Goal: Task Accomplishment & Management: Manage account settings

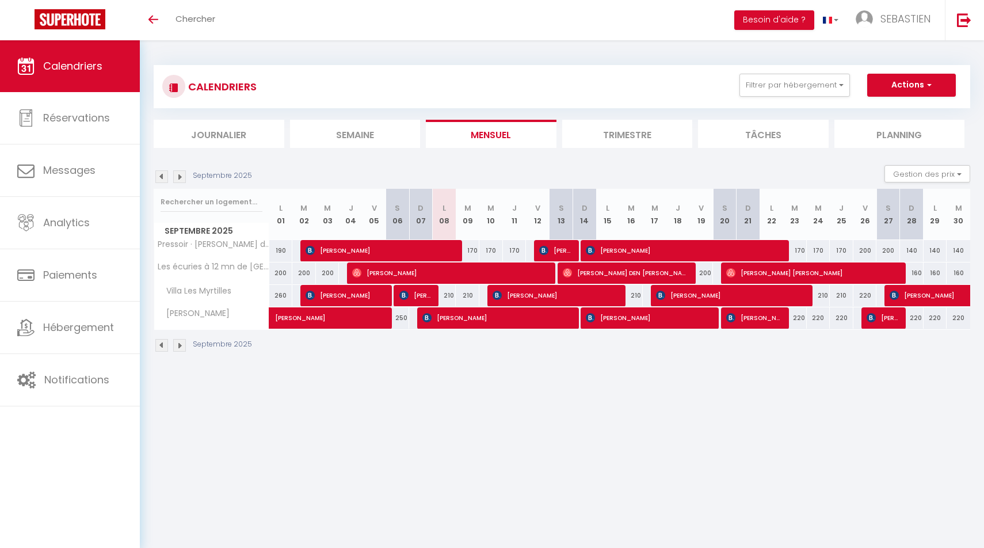
click at [181, 171] on img at bounding box center [179, 176] width 13 height 13
select select
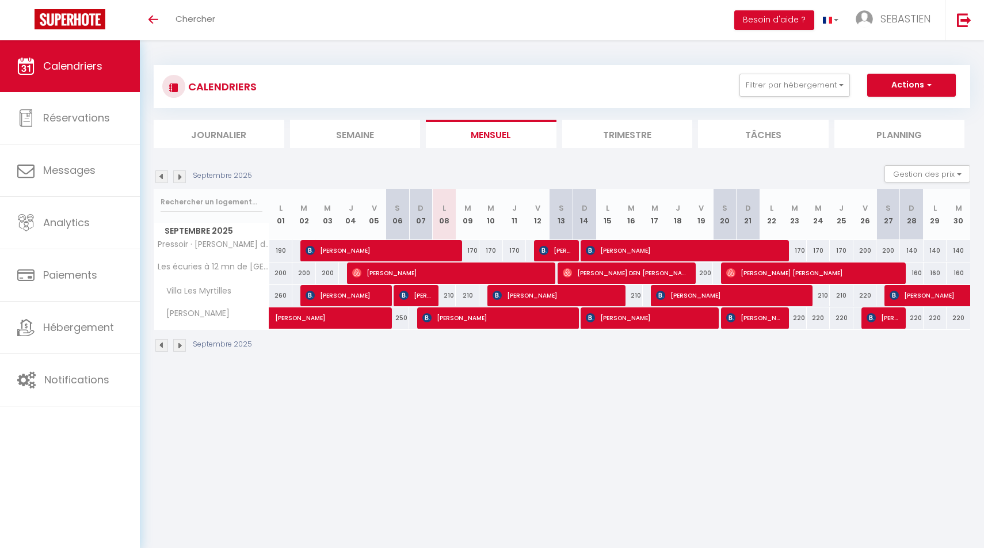
select select
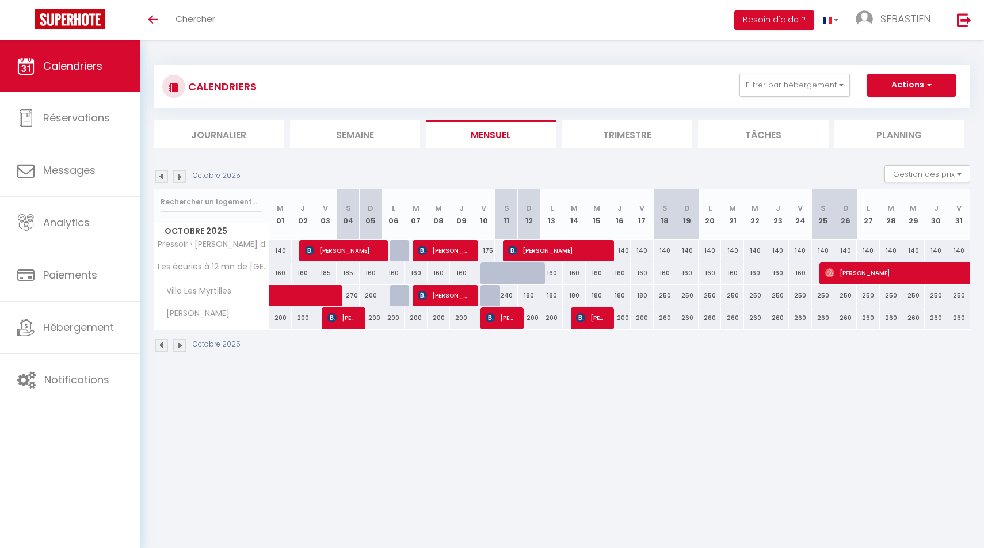
click at [586, 245] on span "[PERSON_NAME]" at bounding box center [556, 250] width 97 height 22
select select "OK"
select select "KO"
select select "0"
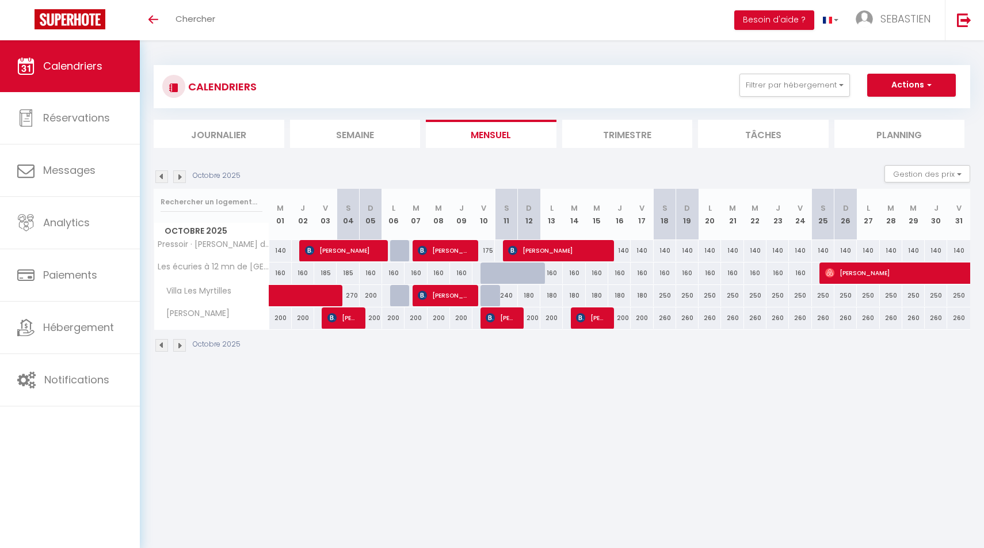
select select "1"
select select
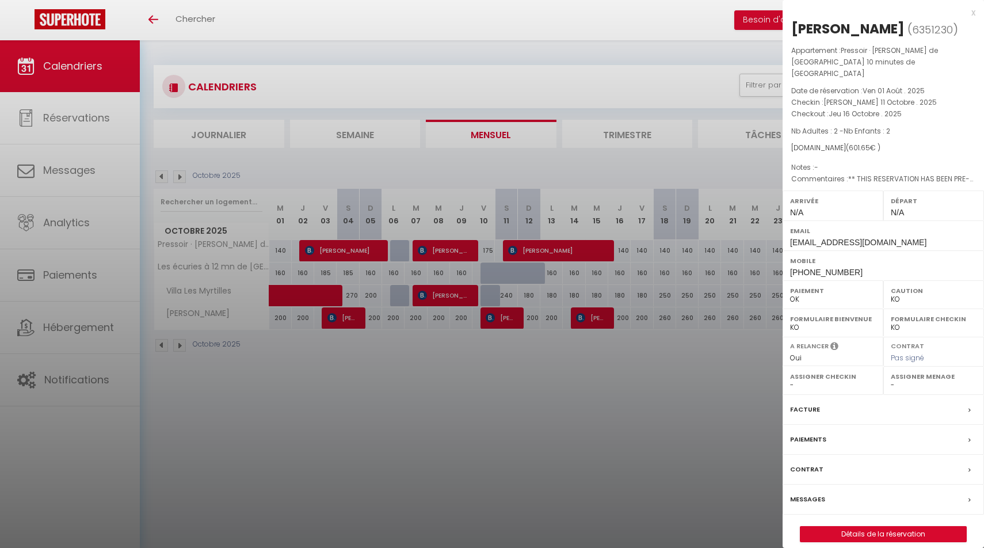
click at [585, 249] on div at bounding box center [492, 274] width 984 height 548
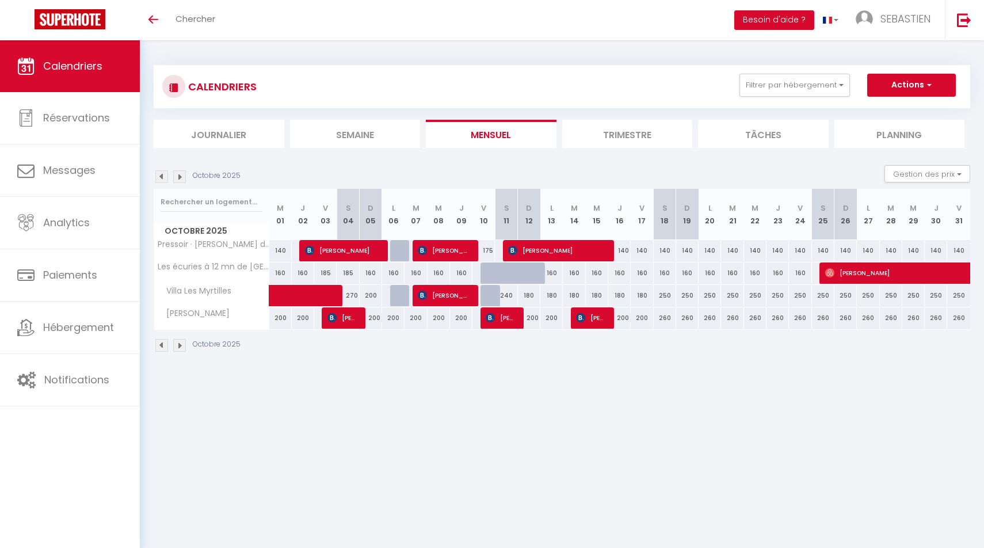
click at [605, 247] on span "[PERSON_NAME]" at bounding box center [556, 250] width 97 height 22
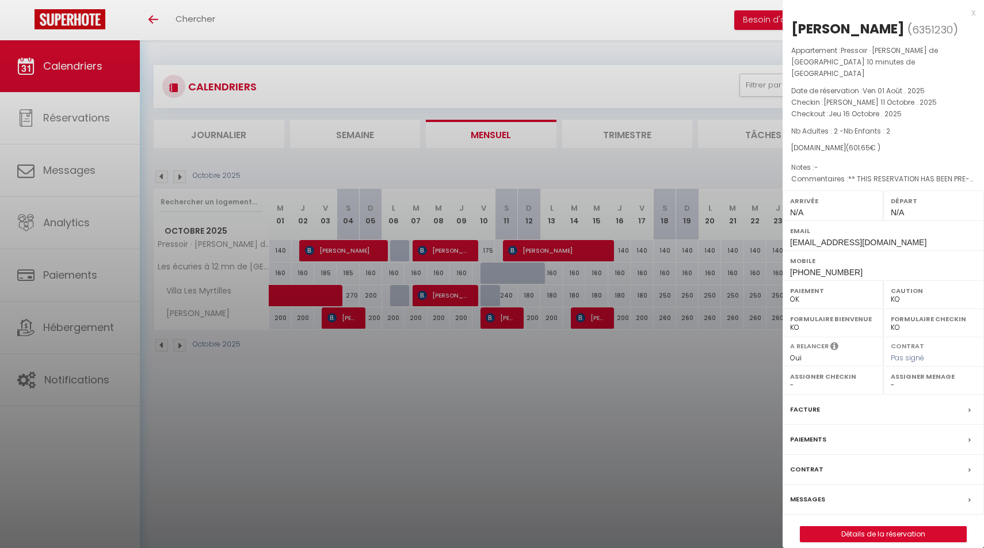
click at [819, 493] on label "Messages" at bounding box center [807, 499] width 35 height 12
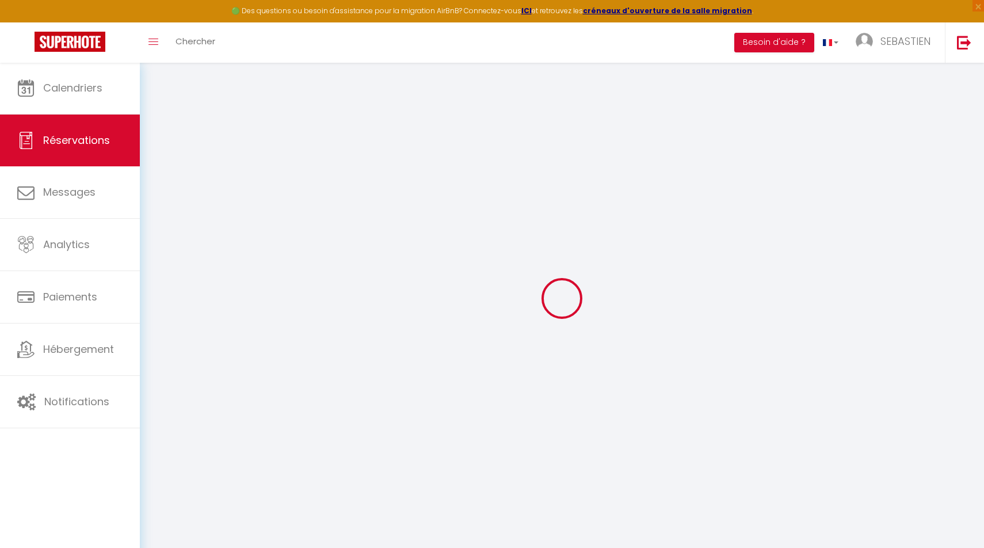
select select
checkbox input "false"
select select
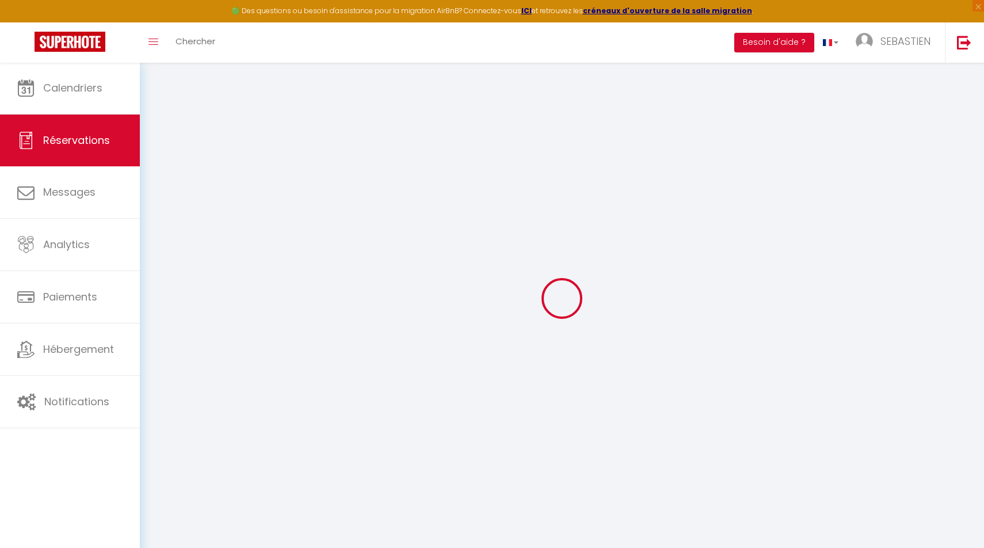
checkbox input "false"
type voyageur0 "** THIS RESERVATION HAS BEEN PRE-PAID ** BOOKING NOTE : Payment charge is EUR 8…"
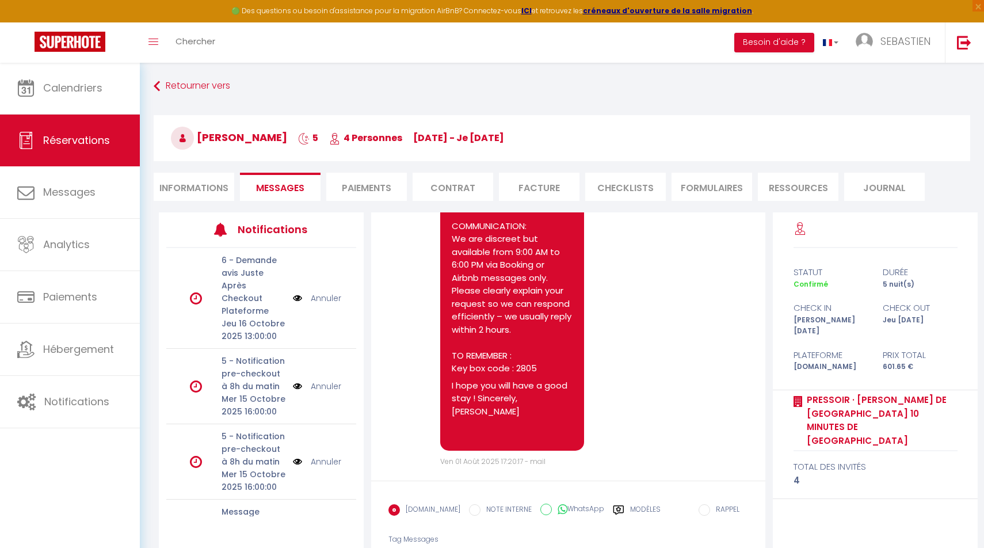
scroll to position [1557, 0]
click at [203, 188] on li "Informations" at bounding box center [194, 187] width 81 height 28
select select
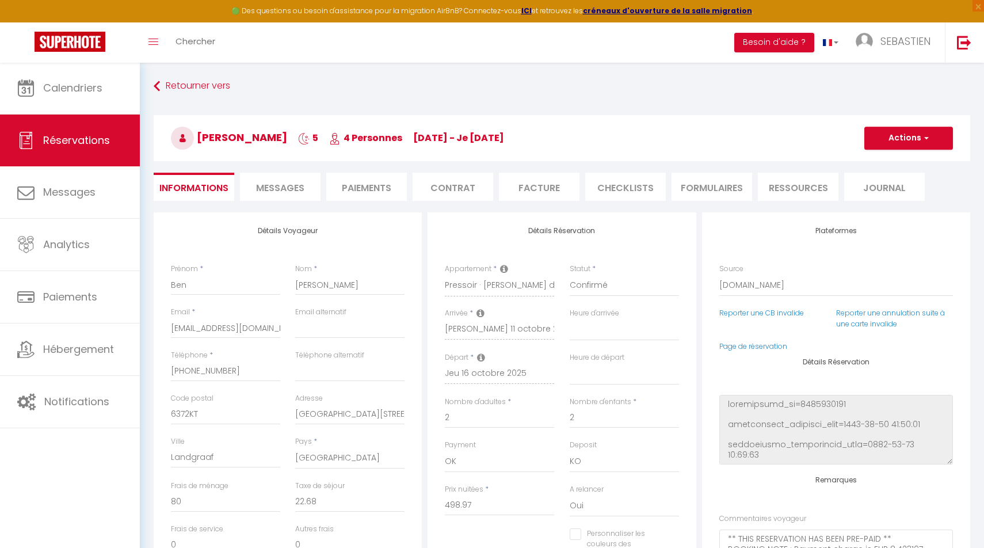
select select
checkbox input "false"
click at [211, 83] on link "Retourner vers" at bounding box center [562, 86] width 817 height 21
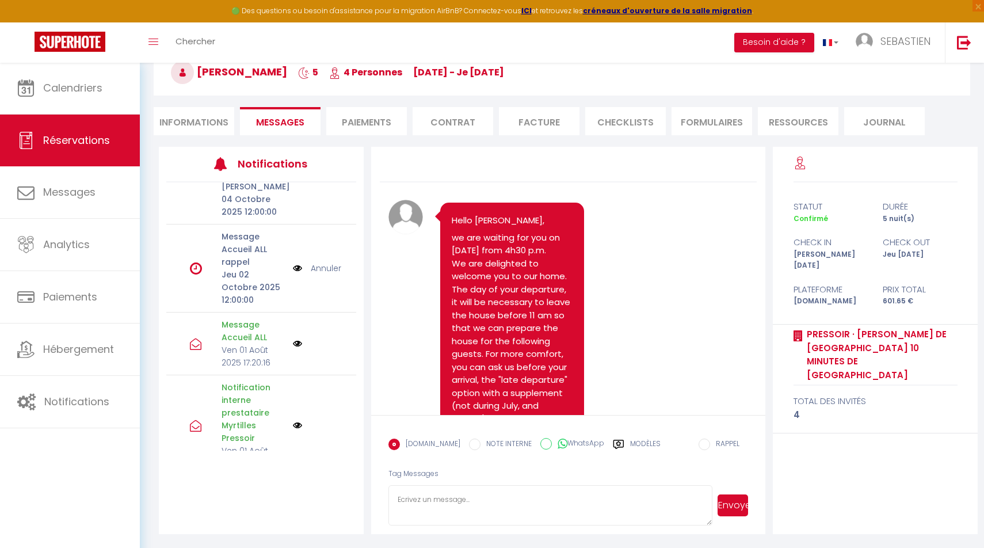
scroll to position [65, 0]
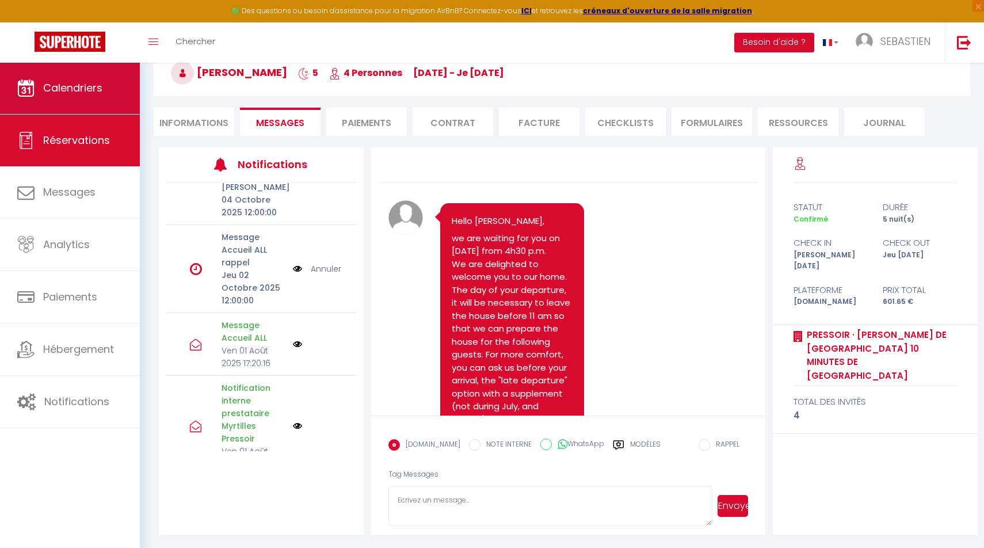
click at [81, 90] on span "Calendriers" at bounding box center [72, 88] width 59 height 14
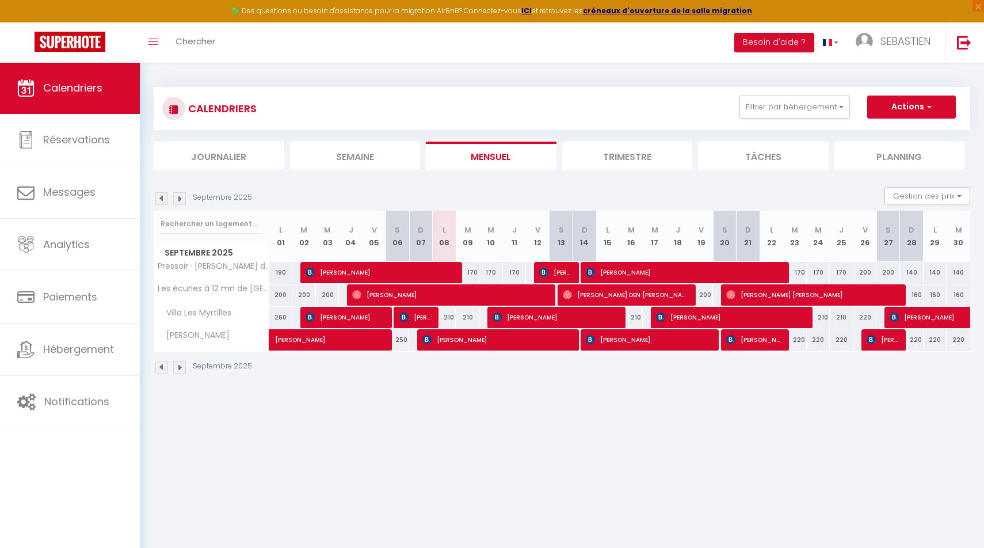
click at [182, 198] on img at bounding box center [179, 198] width 13 height 13
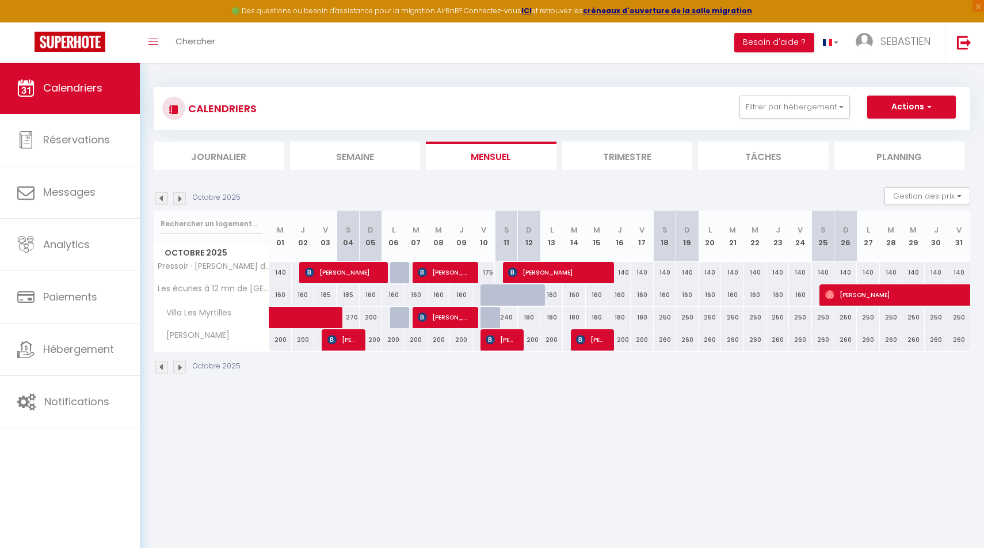
click at [162, 196] on img at bounding box center [161, 198] width 13 height 13
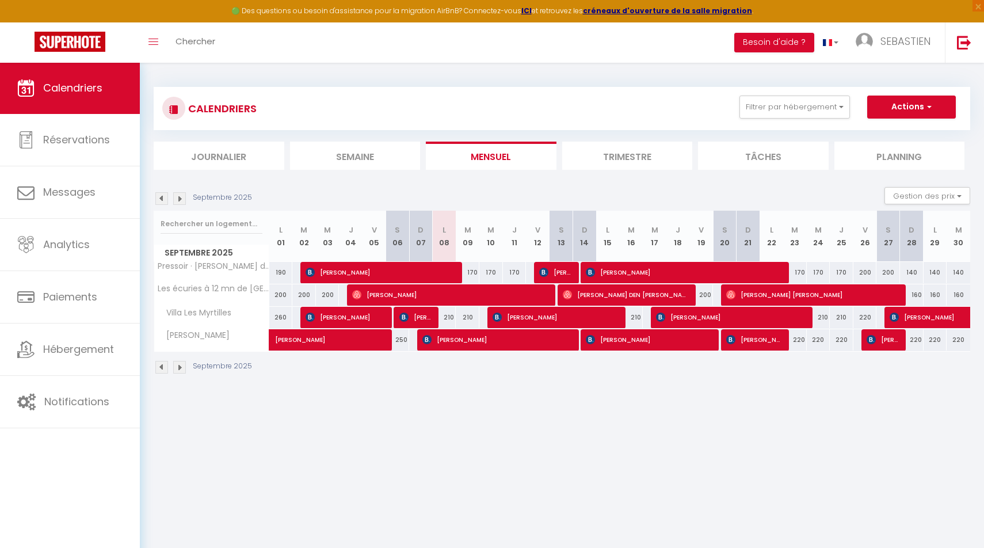
click at [180, 195] on img at bounding box center [179, 198] width 13 height 13
